Goal: Information Seeking & Learning: Find specific fact

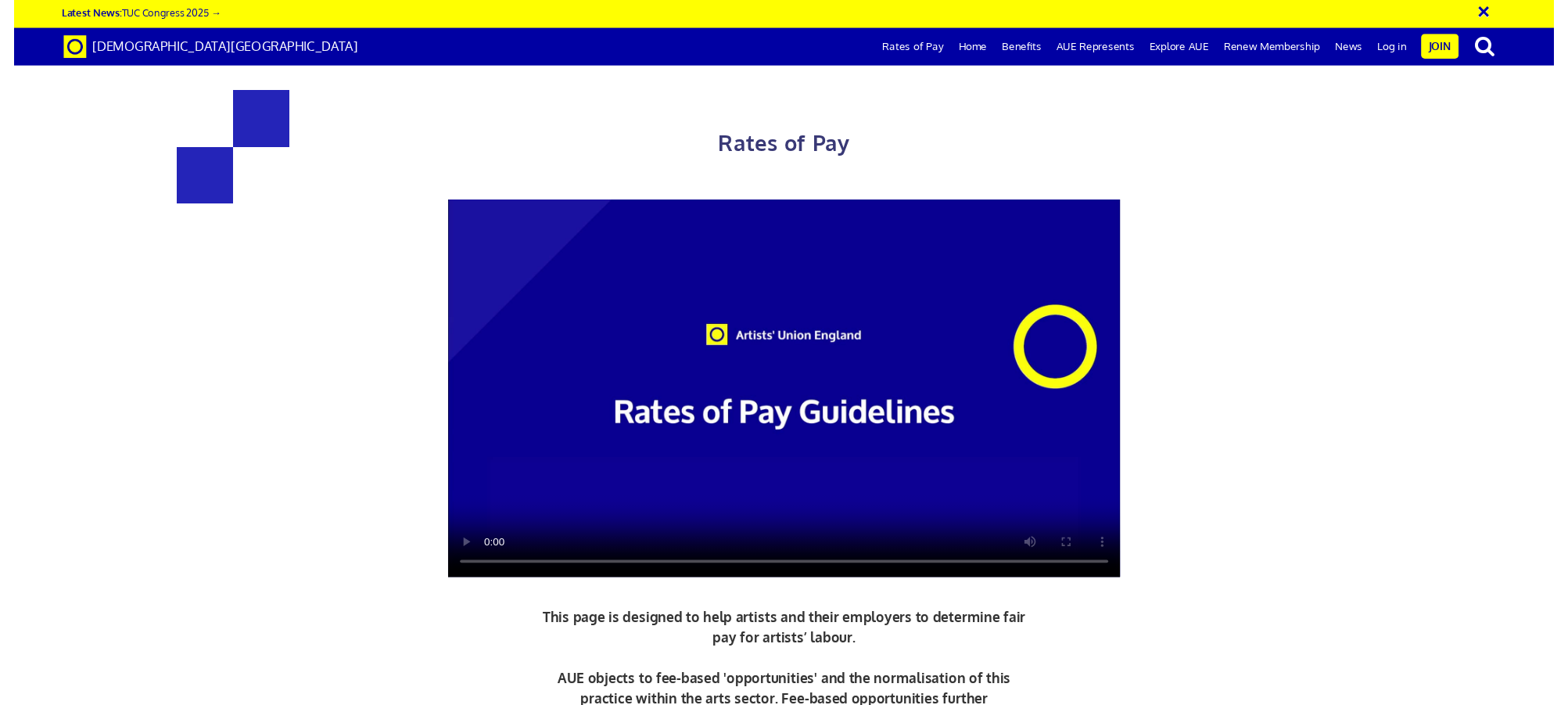
scroll to position [0, 28]
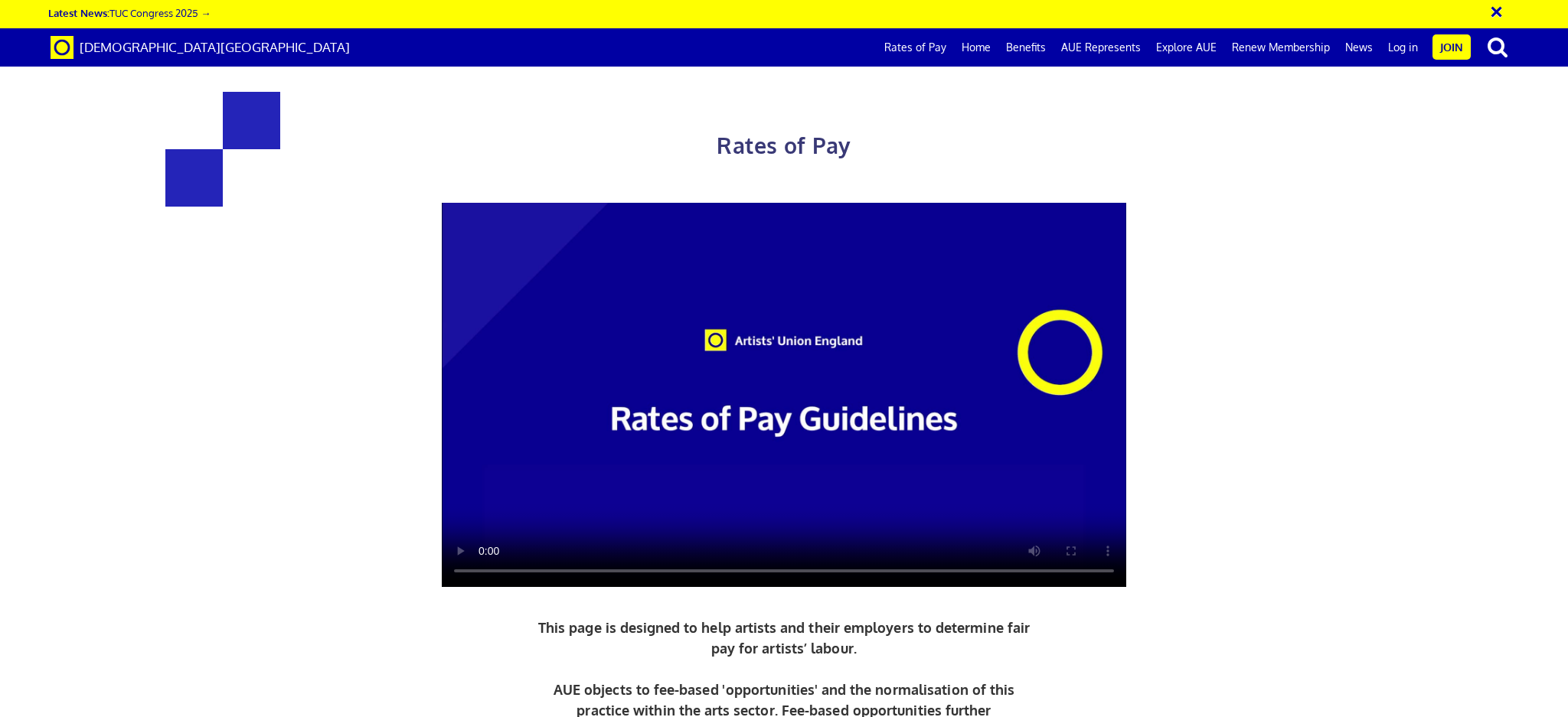
click at [1548, 145] on div "Rates of Pay This page is designed to help artists and their employers to deter…" at bounding box center [784, 452] width 1591 height 875
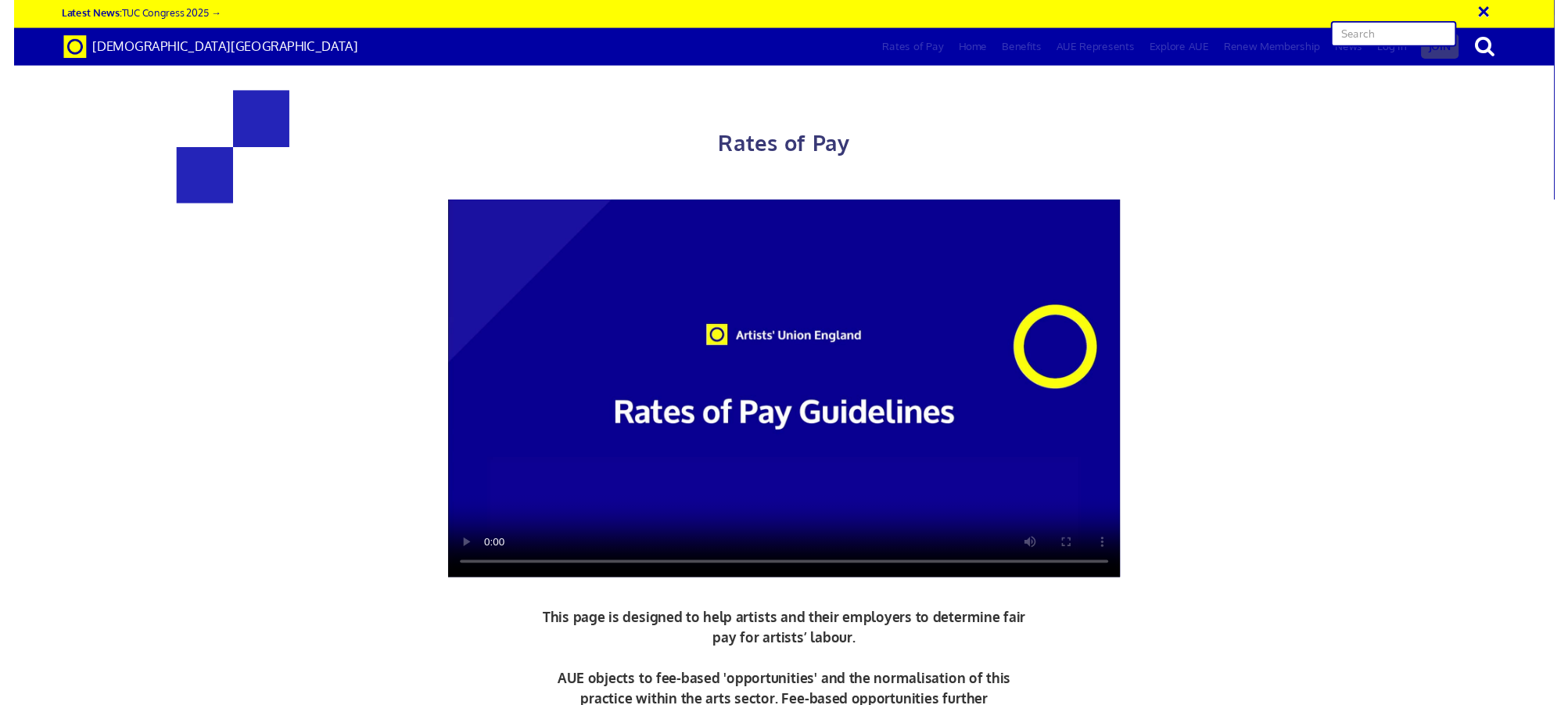
scroll to position [0, 24]
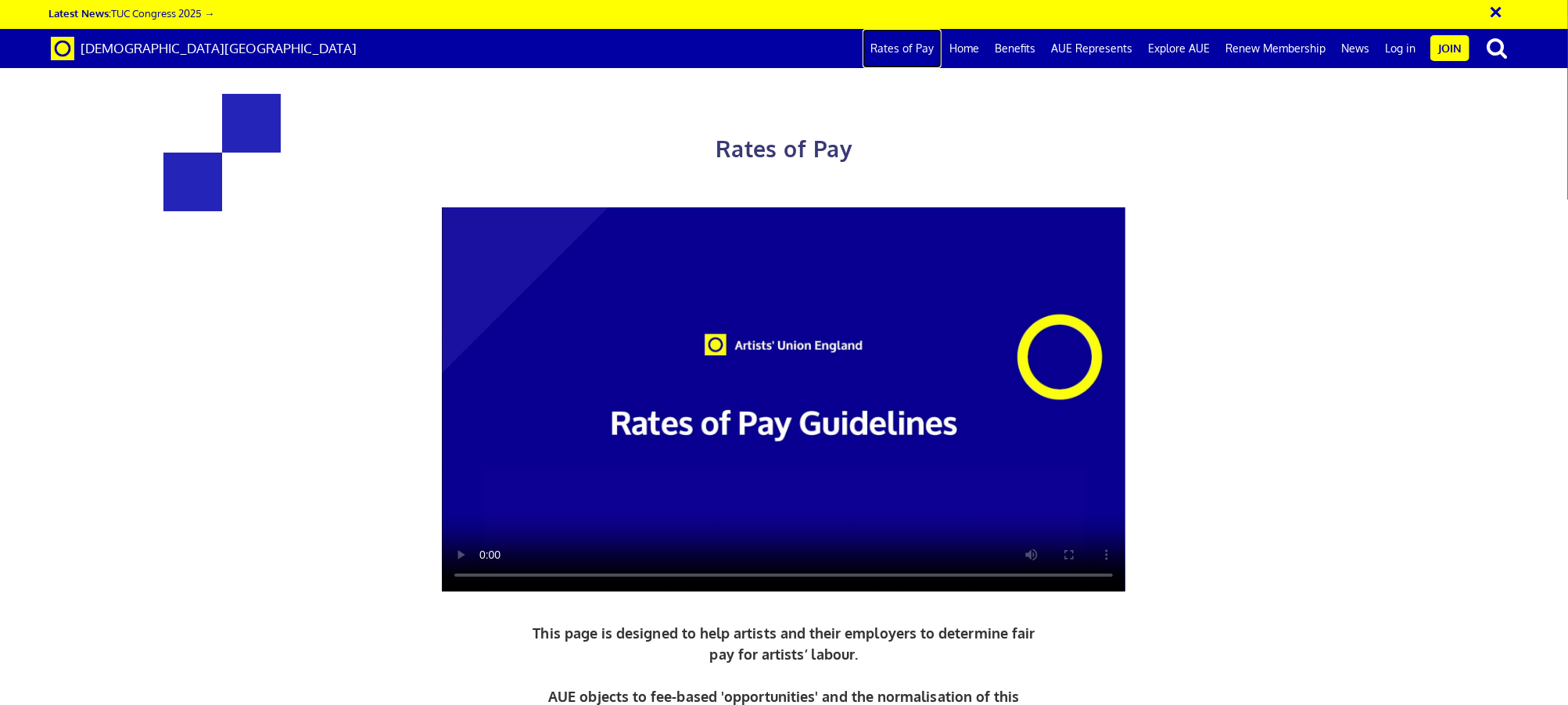
click at [920, 45] on link "Rates of Pay" at bounding box center [902, 49] width 79 height 39
click at [141, 41] on span "[DEMOGRAPHIC_DATA][GEOGRAPHIC_DATA]" at bounding box center [219, 48] width 276 height 17
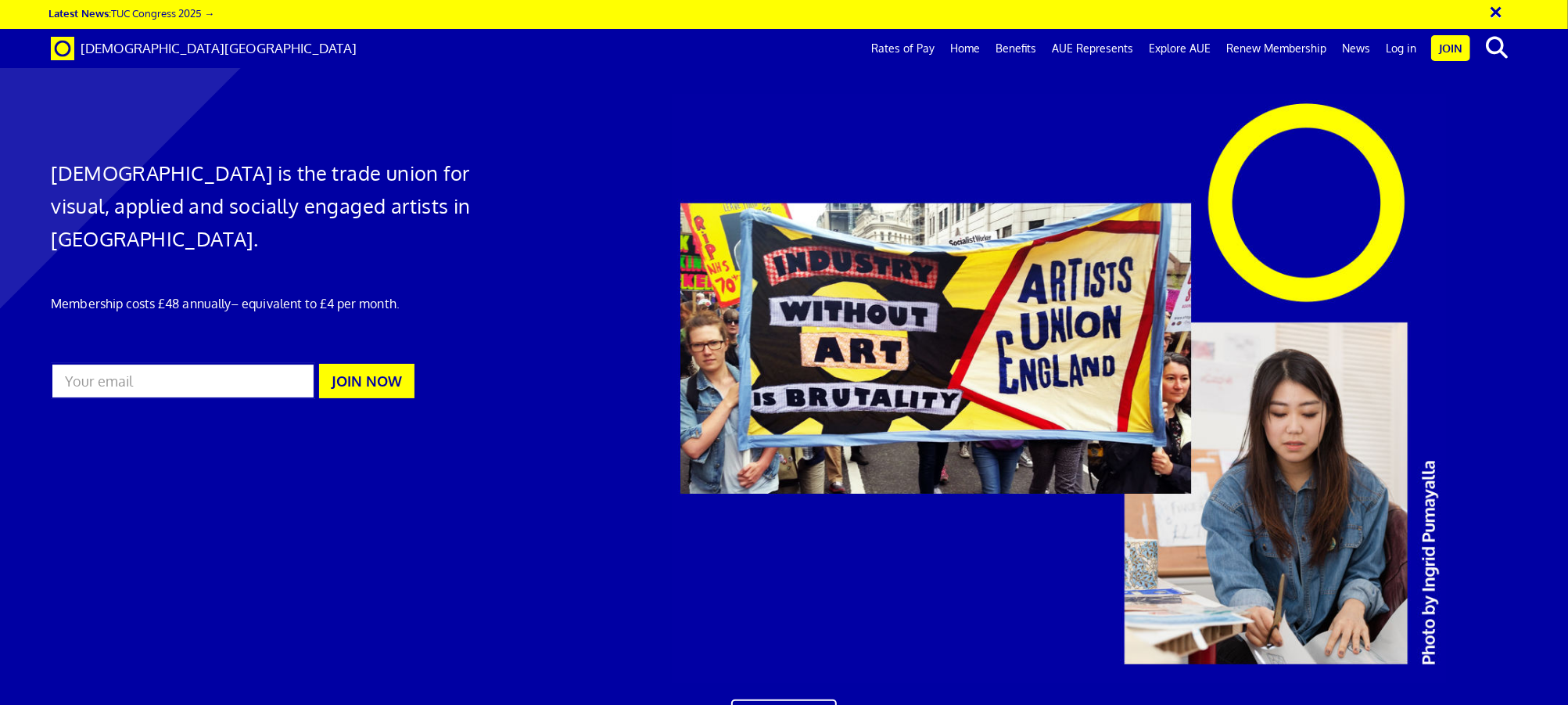
scroll to position [0, 27]
click at [911, 44] on link "Rates of Pay" at bounding box center [903, 49] width 79 height 39
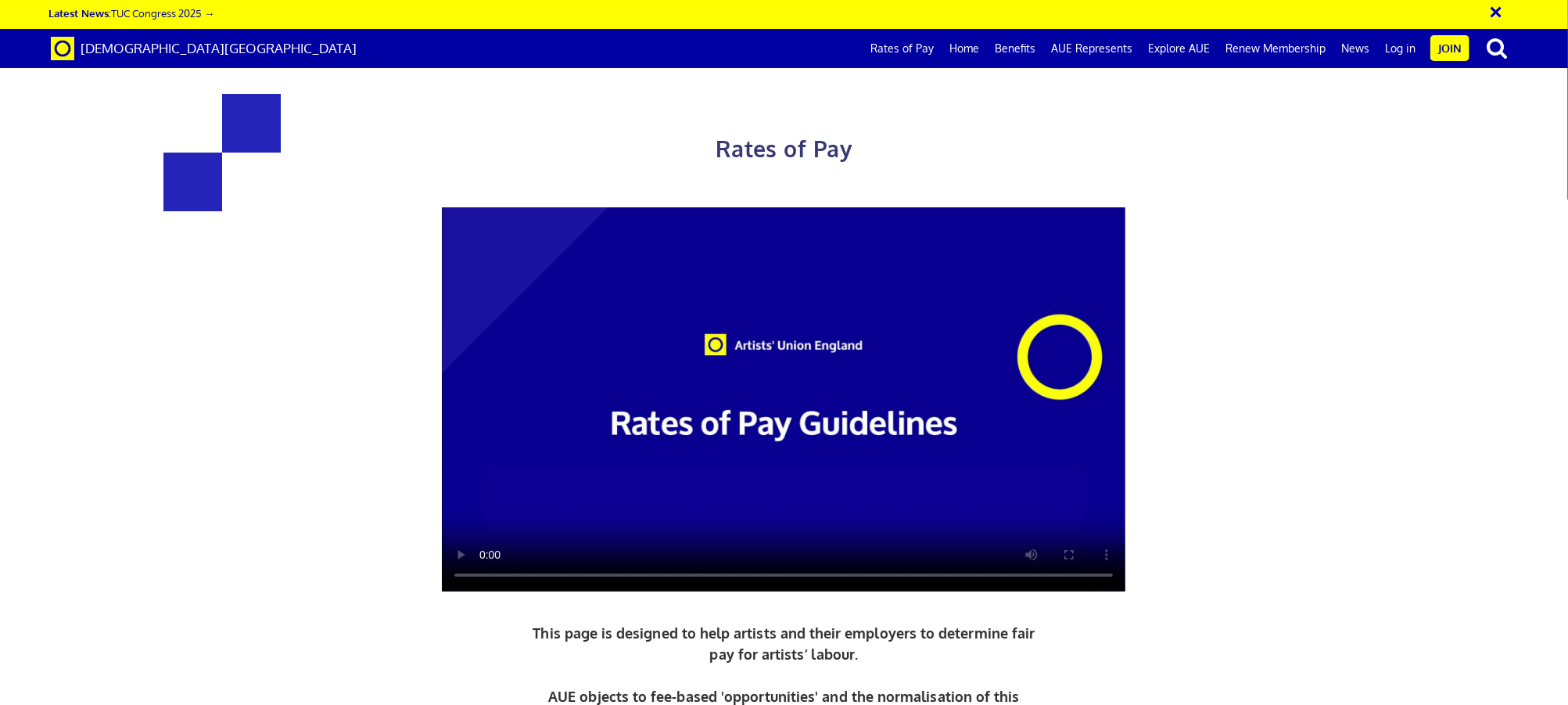
scroll to position [0, 24]
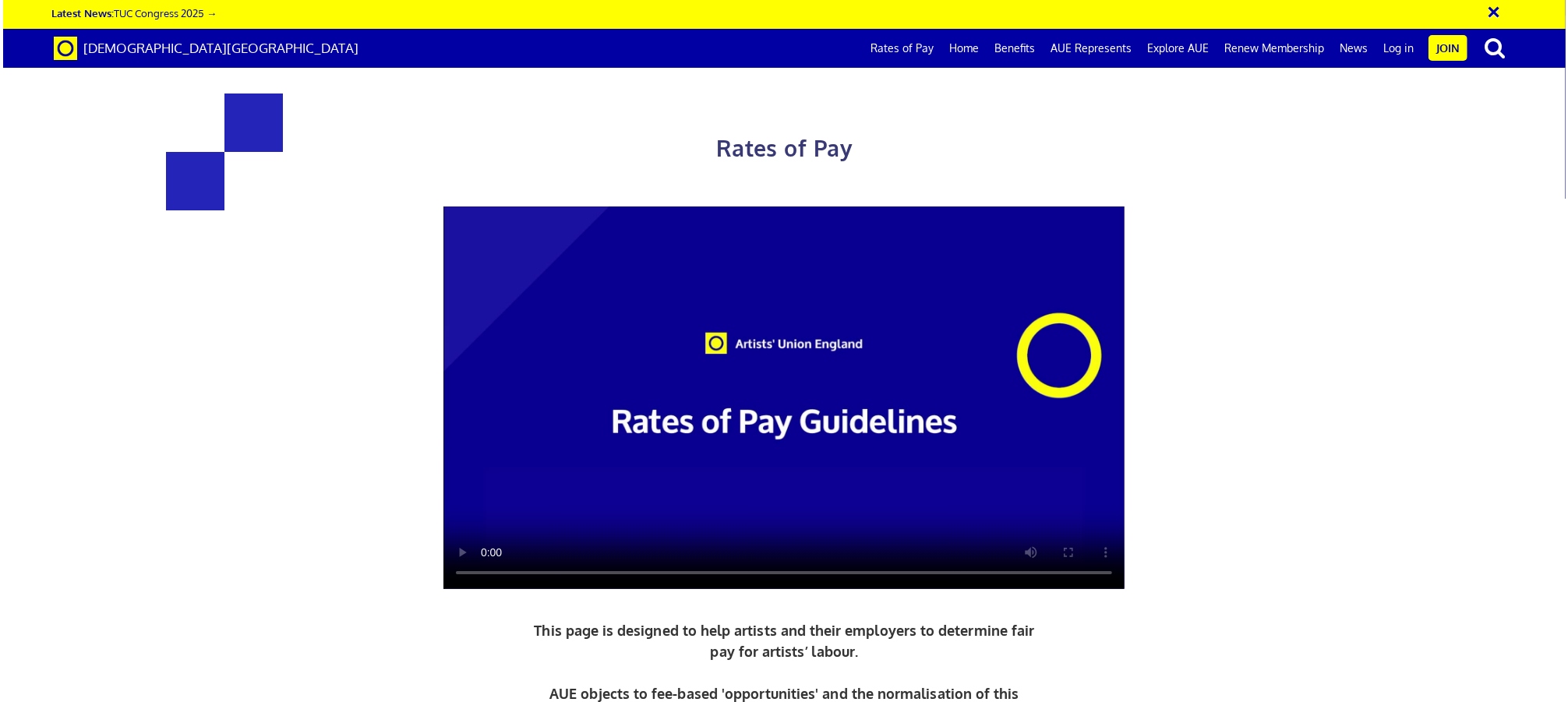
scroll to position [0, 23]
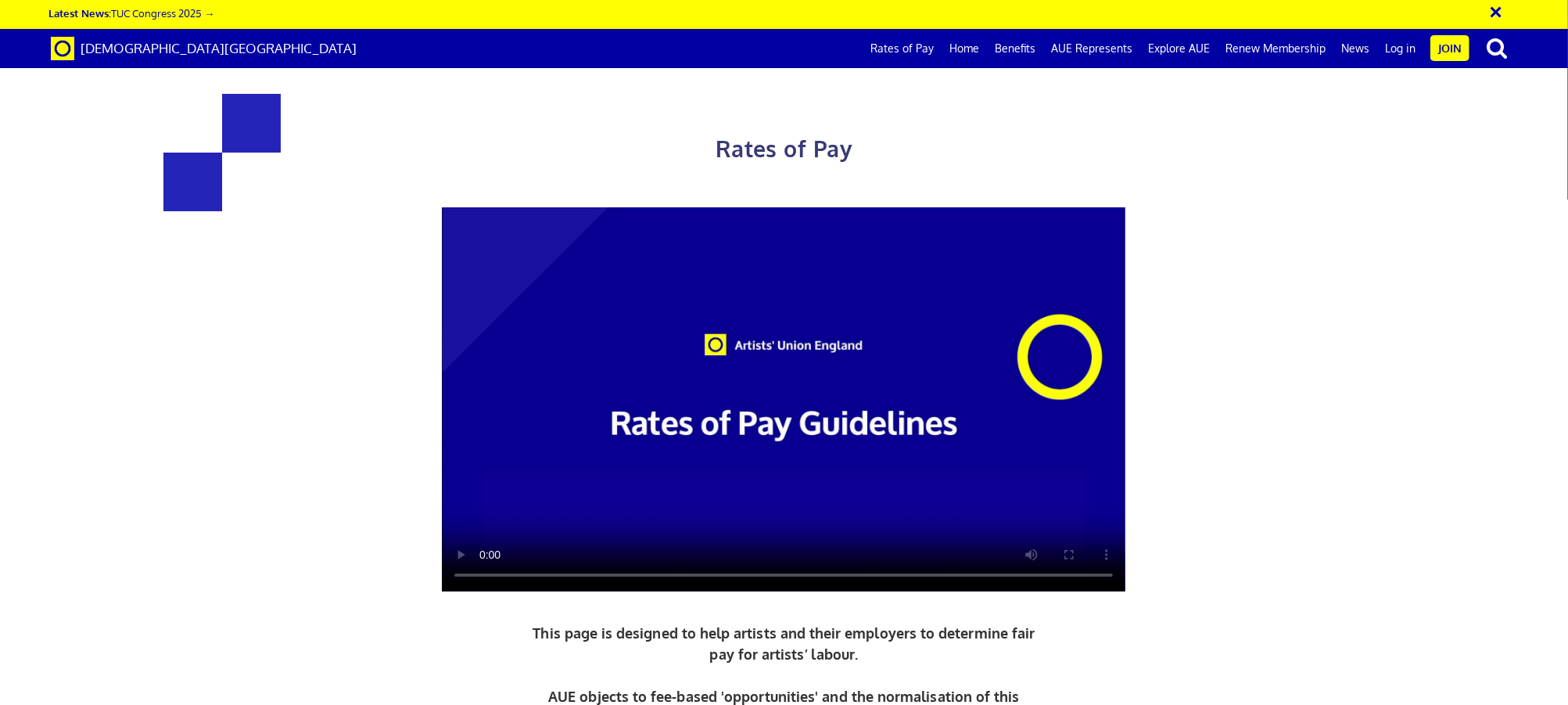
click at [488, 571] on video at bounding box center [784, 400] width 684 height 385
click at [567, 392] on video at bounding box center [785, 401] width 685 height 386
click at [814, 155] on span "Rates of Pay" at bounding box center [786, 148] width 137 height 28
click at [977, 42] on link "Home" at bounding box center [967, 49] width 45 height 39
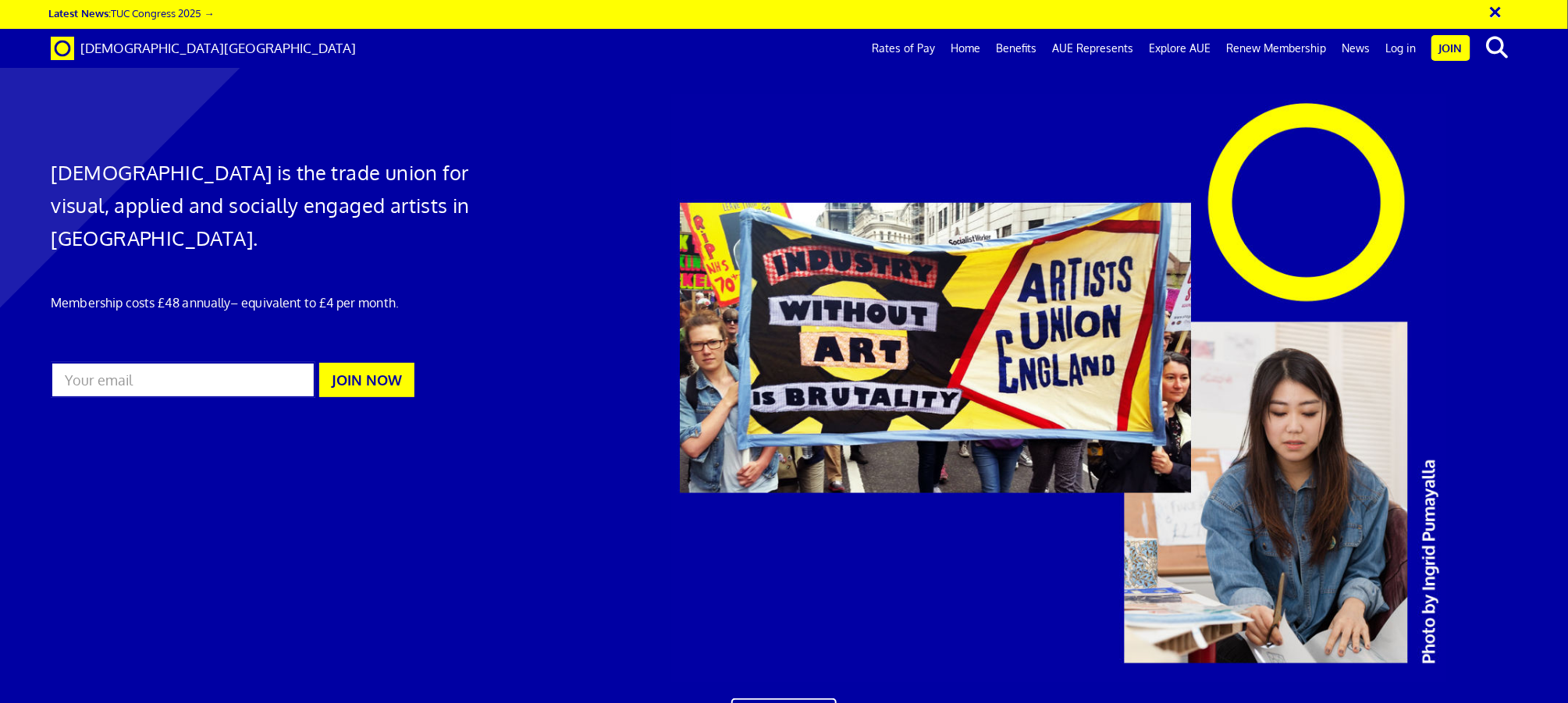
scroll to position [0, 27]
